Goal: Task Accomplishment & Management: Manage account settings

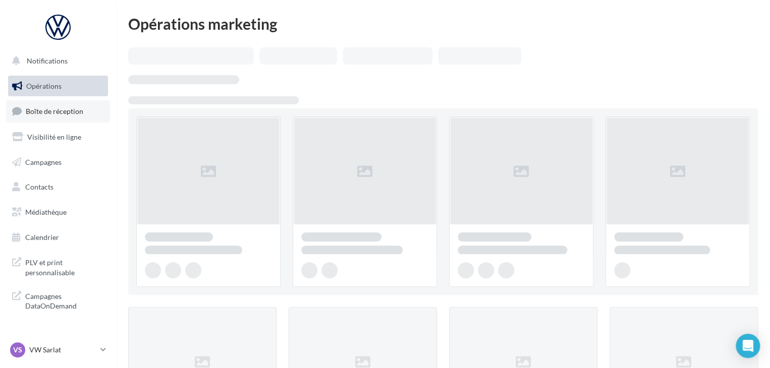
click at [77, 110] on span "Boîte de réception" at bounding box center [54, 111] width 57 height 9
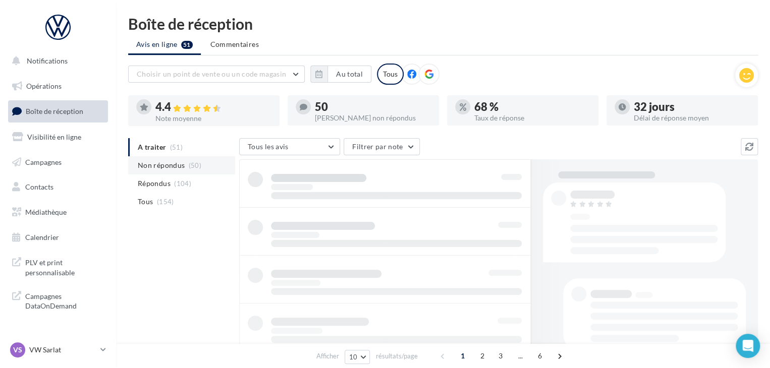
click at [178, 168] on span "Non répondus" at bounding box center [161, 165] width 47 height 10
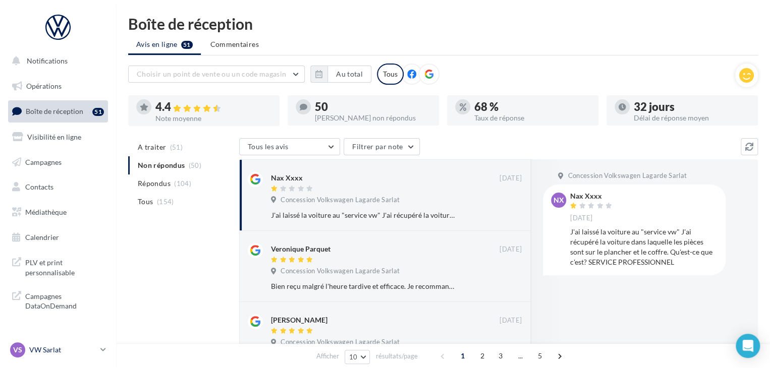
click at [85, 352] on p "VW Sarlat" at bounding box center [62, 350] width 67 height 10
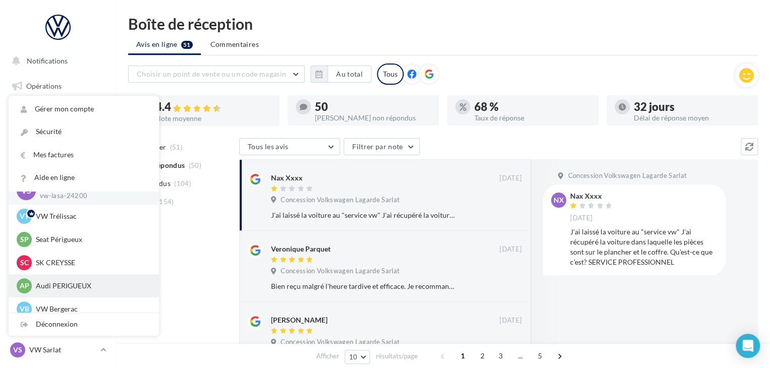
scroll to position [23, 0]
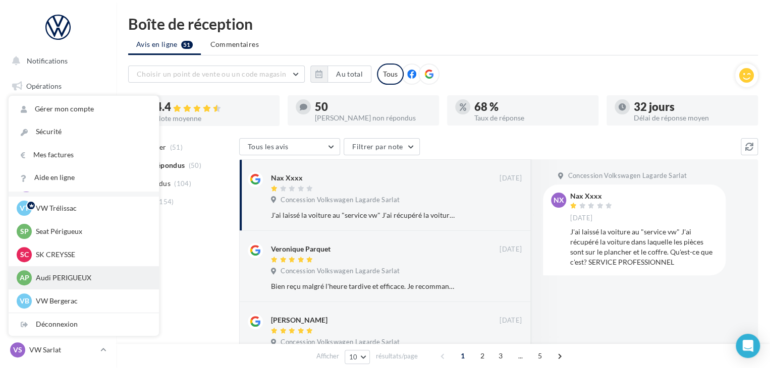
click at [77, 283] on div "AP Audi PERIGUEUX audi-peri-pau" at bounding box center [84, 277] width 134 height 15
